Goal: Information Seeking & Learning: Learn about a topic

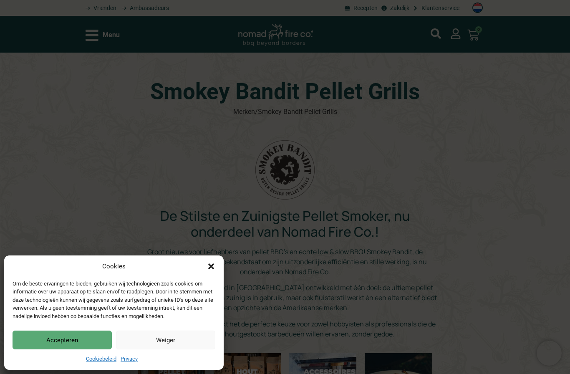
click at [28, 339] on button "Accepteren" at bounding box center [62, 340] width 99 height 19
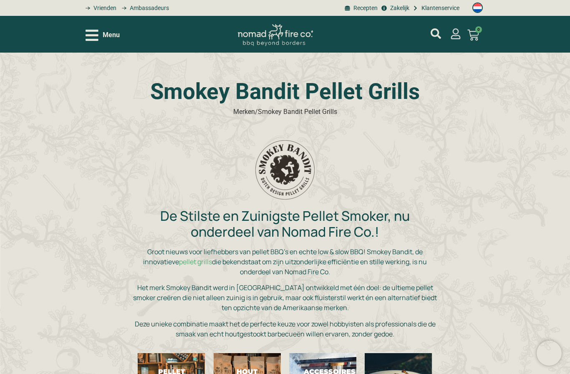
click at [457, 35] on icon "mijn account" at bounding box center [455, 33] width 11 height 11
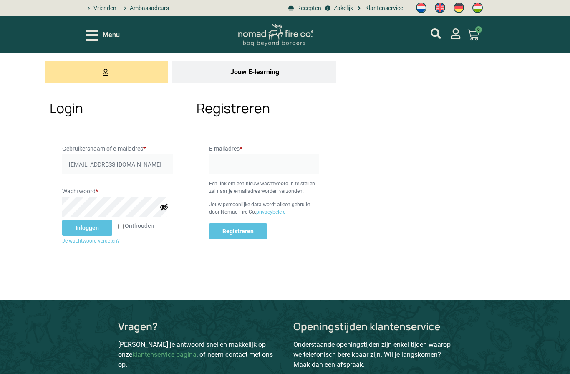
type input "Kronemanb@gmail.com"
click at [86, 228] on button "Inloggen" at bounding box center [87, 228] width 50 height 16
click at [85, 235] on button "Inloggen" at bounding box center [87, 228] width 50 height 16
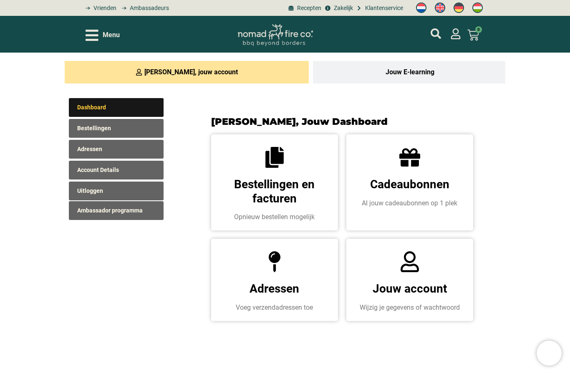
click at [95, 40] on icon "Open/Close Menu" at bounding box center [92, 35] width 13 height 11
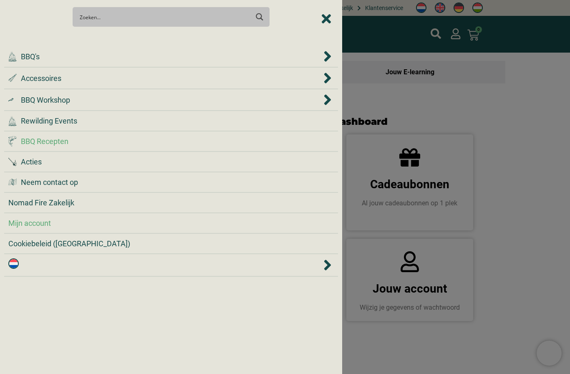
click at [45, 148] on li ".cls-1 { fill: #042e2c; } BBQ Recepten" at bounding box center [171, 141] width 334 height 20
click at [48, 140] on span "BBQ Recepten" at bounding box center [45, 141] width 48 height 11
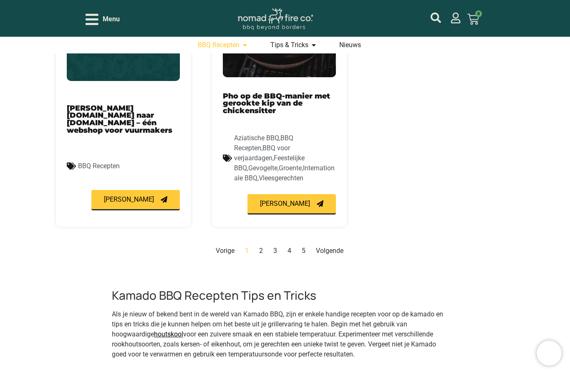
scroll to position [969, 0]
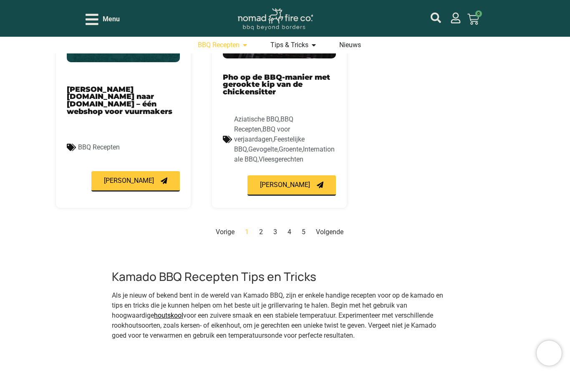
click at [264, 227] on nav "Vorige Pagina 1 Pagina 2 Pagina 3 Pagina 4 Pagina 5 Volgende" at bounding box center [279, 232] width 447 height 10
click at [263, 228] on link "Pagina 2" at bounding box center [261, 232] width 4 height 8
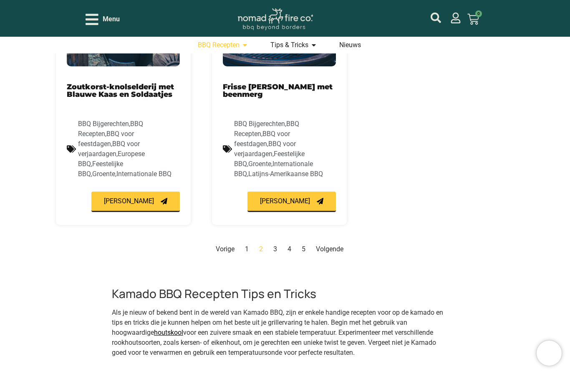
scroll to position [1001, 0]
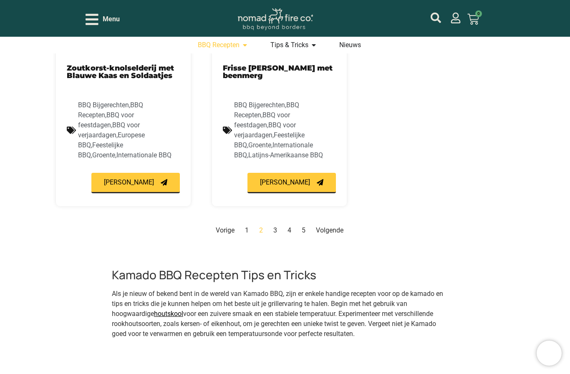
click at [275, 226] on link "Pagina 3" at bounding box center [275, 230] width 4 height 8
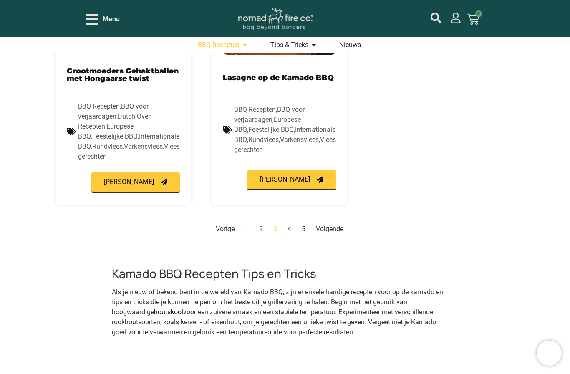
scroll to position [981, 0]
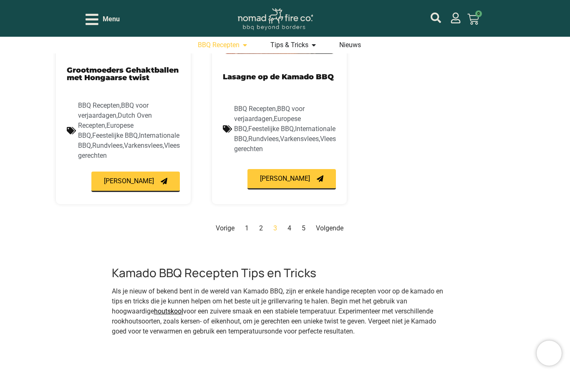
click at [330, 230] on link "Volgende" at bounding box center [330, 228] width 28 height 8
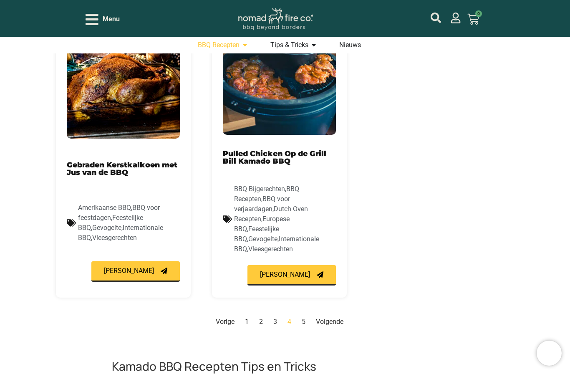
scroll to position [920, 0]
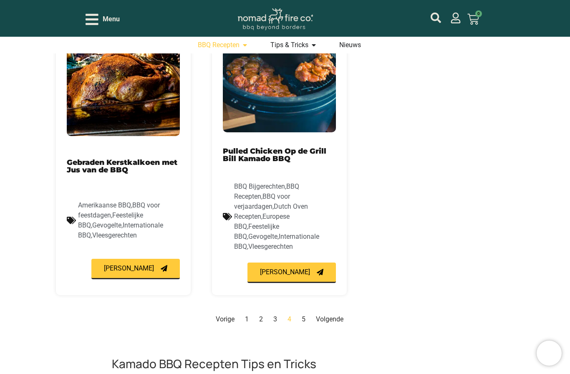
click at [331, 315] on link "Volgende" at bounding box center [330, 319] width 28 height 8
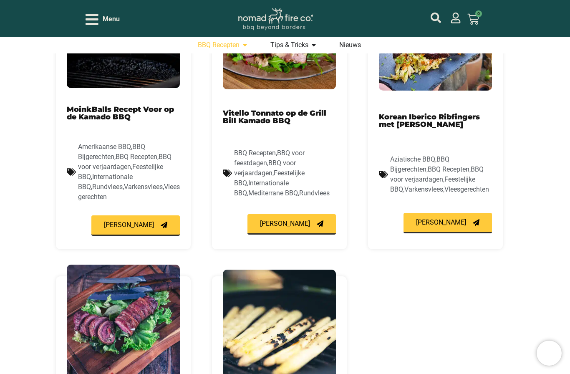
scroll to position [534, 0]
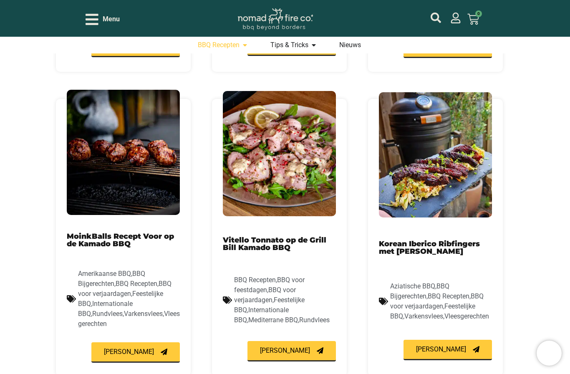
click at [137, 162] on img at bounding box center [123, 152] width 113 height 125
